Goal: Information Seeking & Learning: Learn about a topic

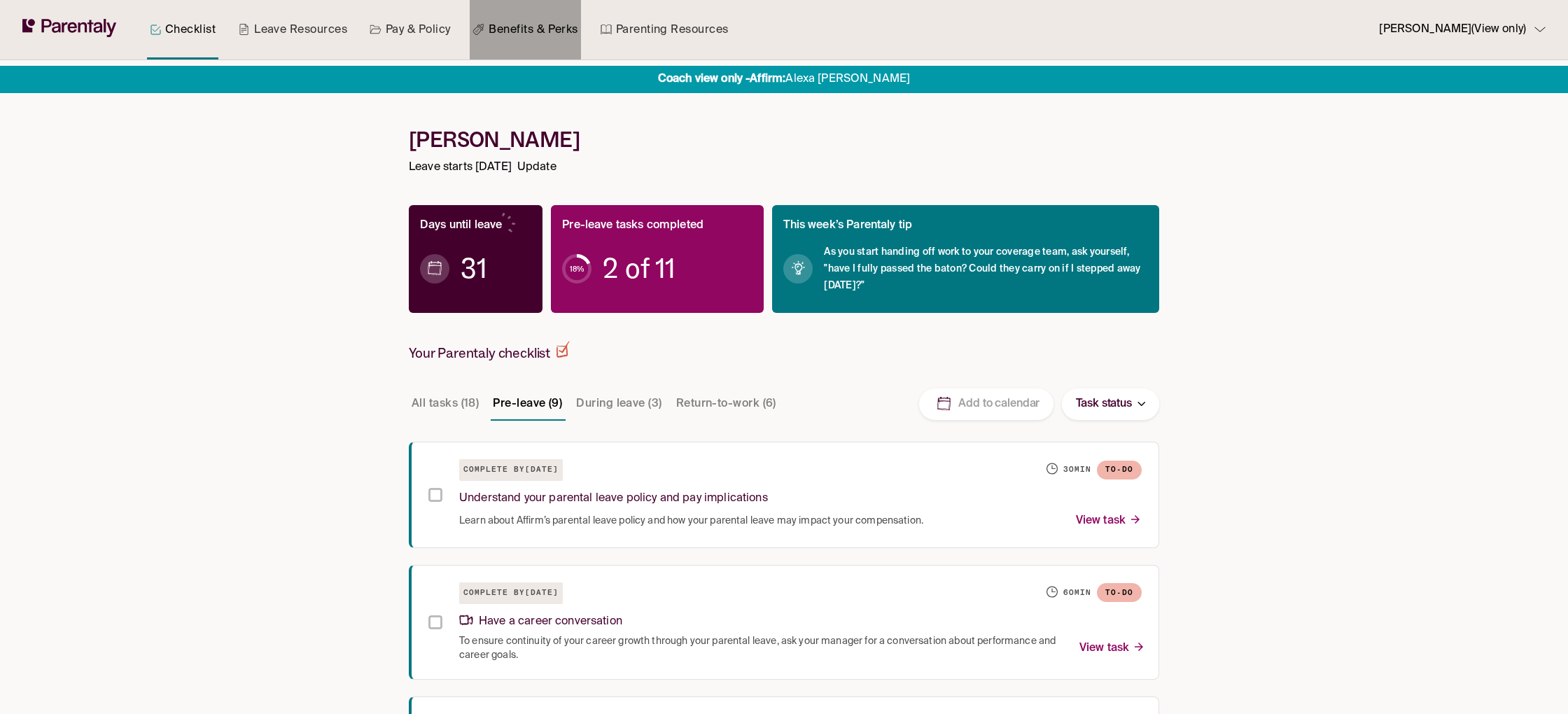
click at [526, 35] on link "Benefits & Perks" at bounding box center [525, 29] width 111 height 60
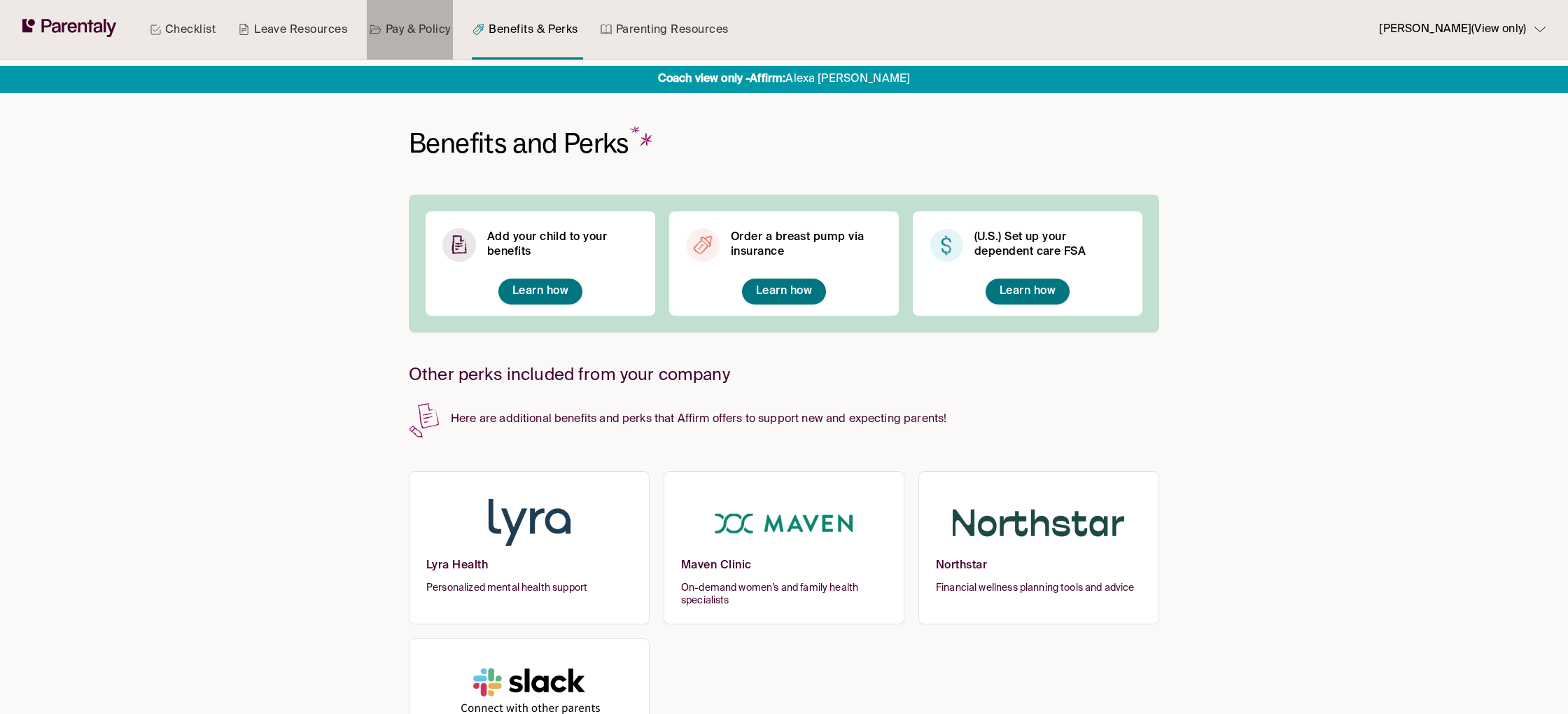
click at [432, 37] on link "Pay & Policy" at bounding box center [410, 29] width 86 height 60
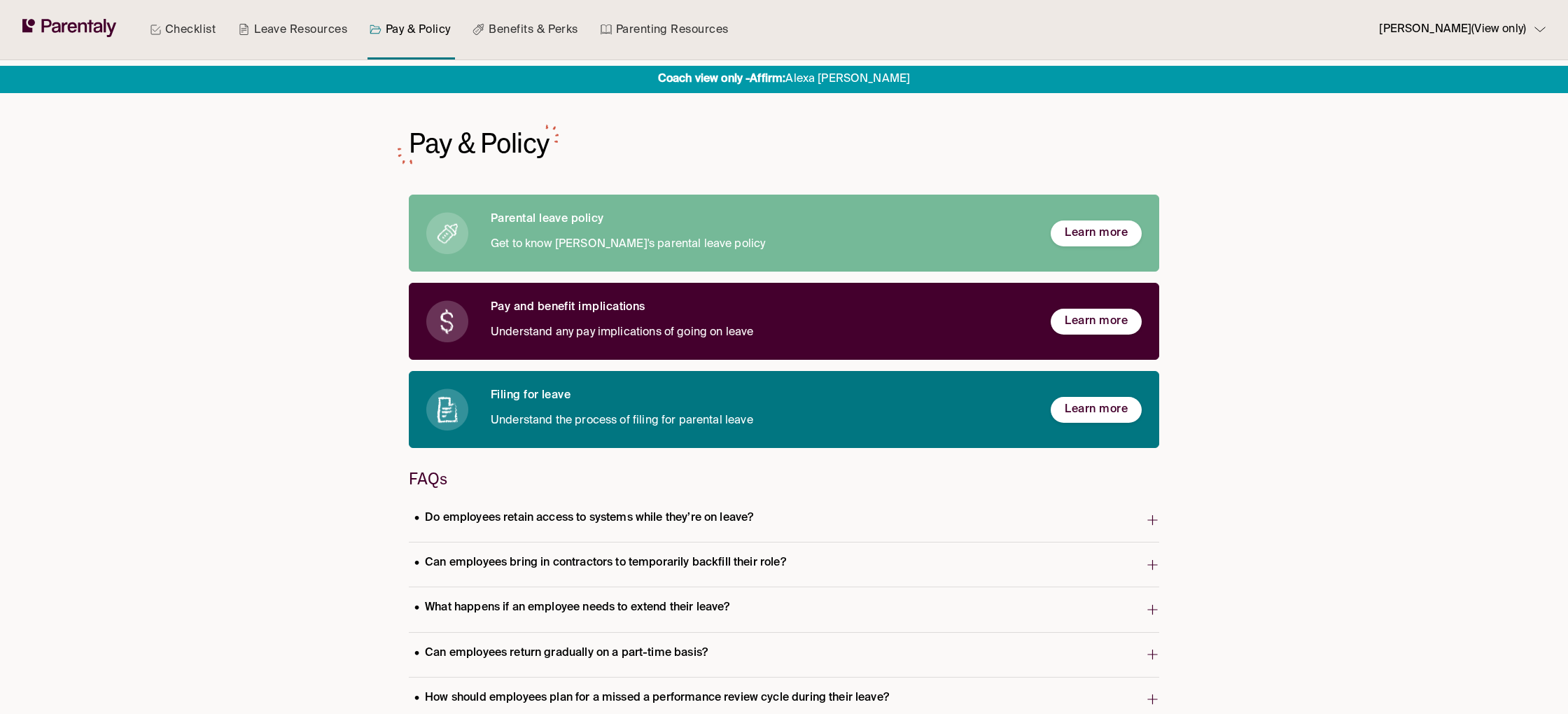
scroll to position [5, 0]
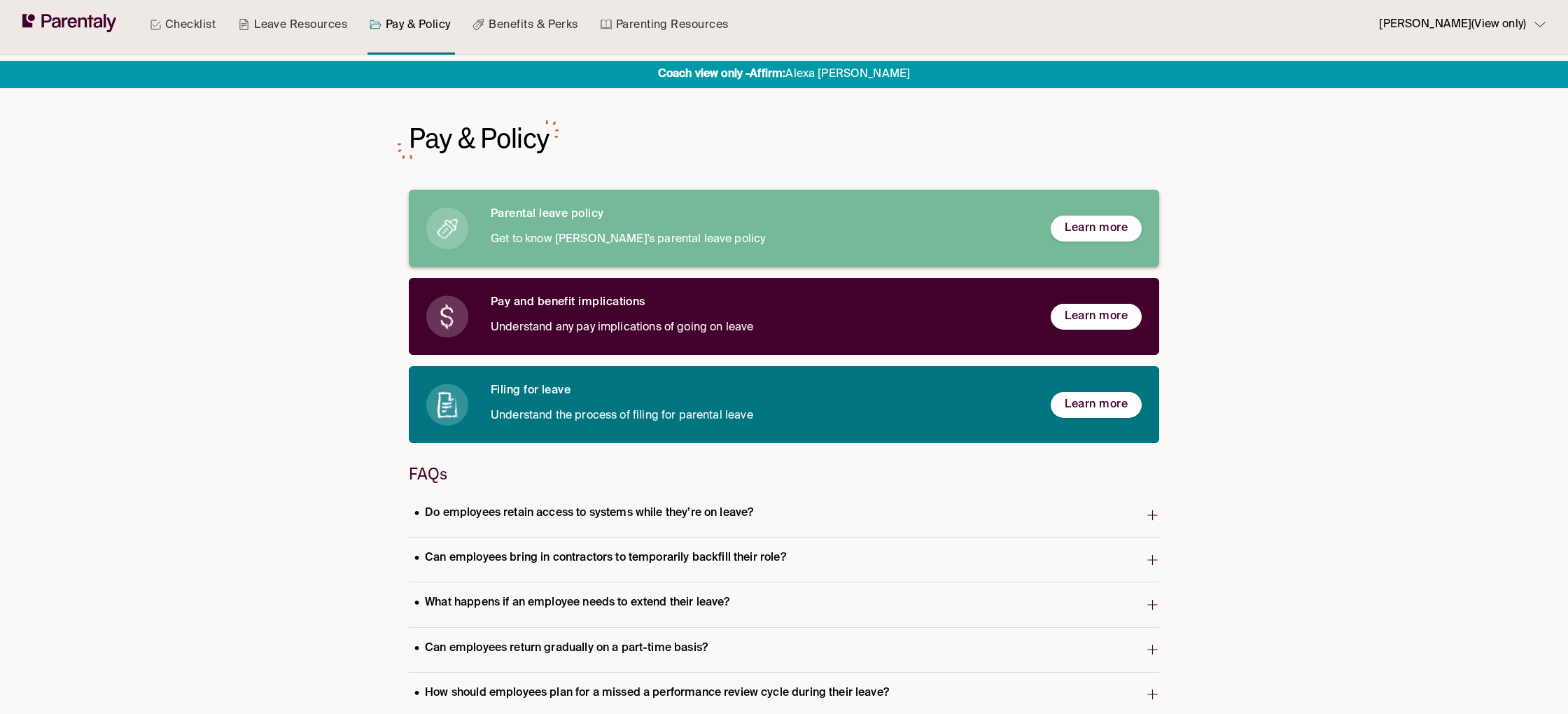
click at [1095, 230] on span "Learn more" at bounding box center [1095, 228] width 63 height 15
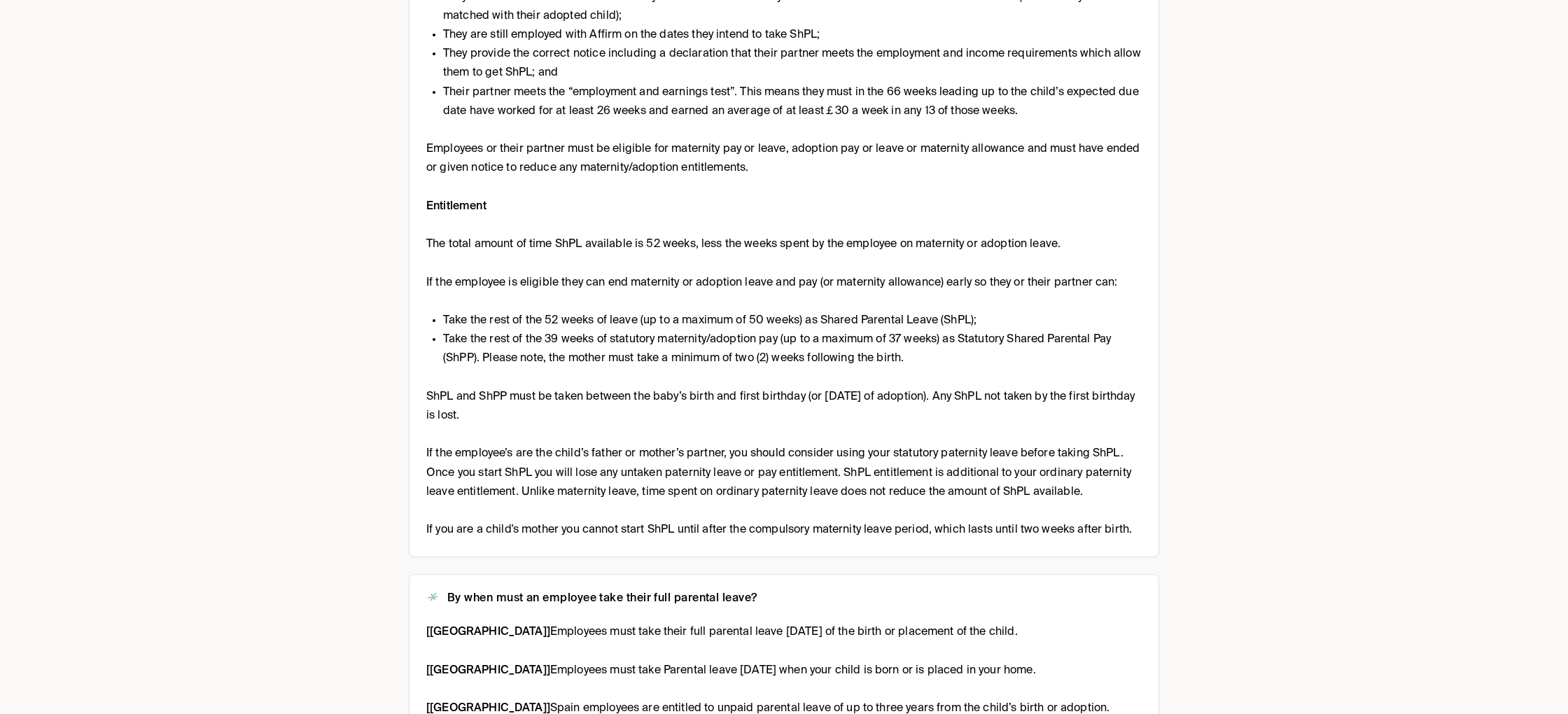
scroll to position [3067, 0]
